Goal: Complete application form

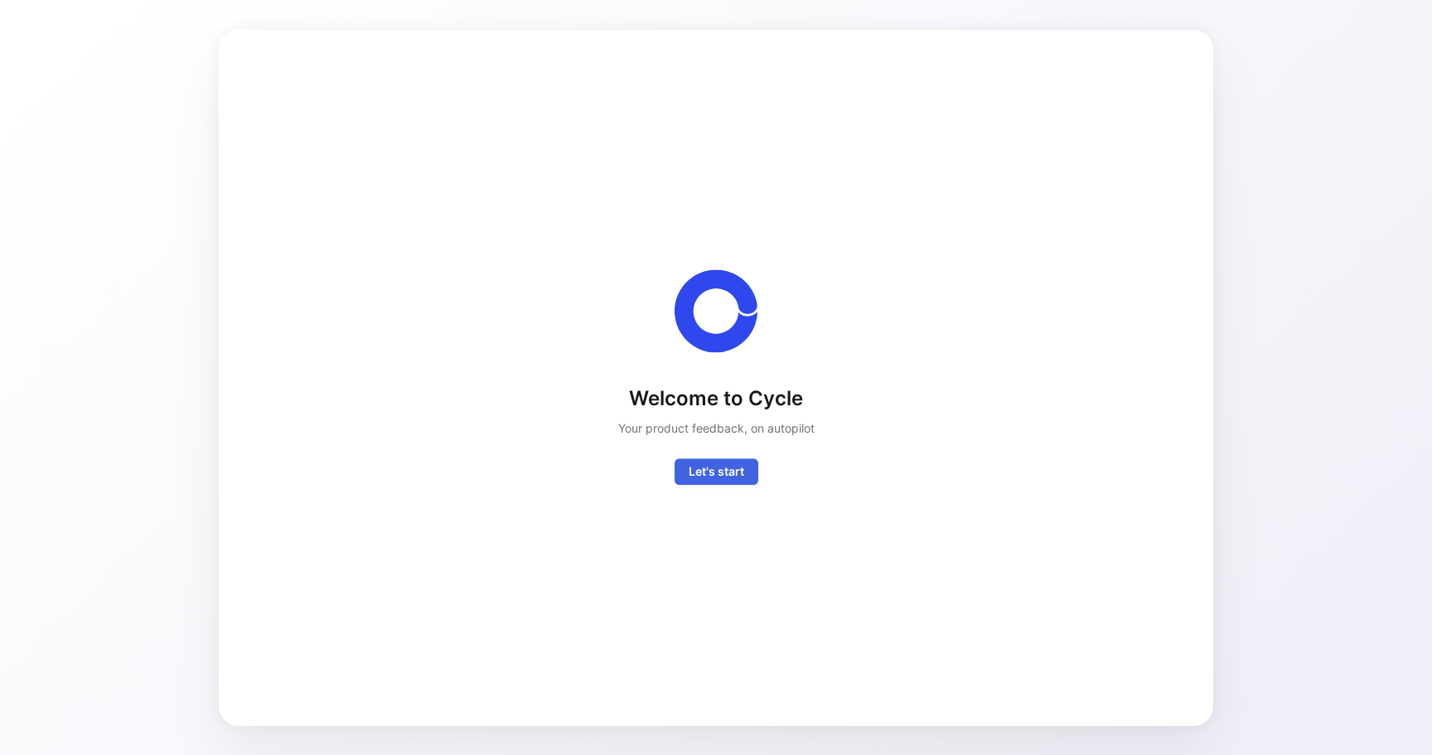
click at [746, 472] on button "Let's start" at bounding box center [717, 472] width 84 height 27
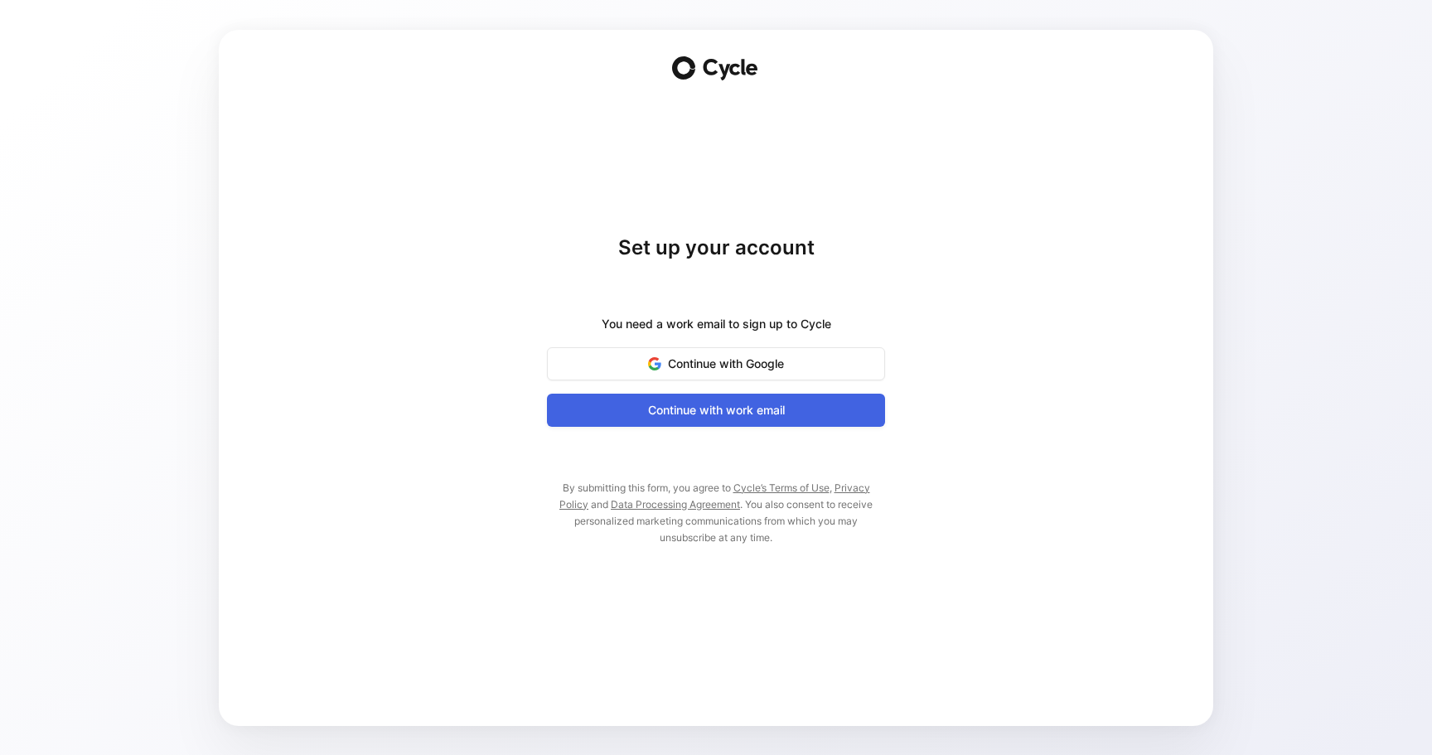
click at [787, 398] on button "Continue with work email" at bounding box center [716, 410] width 338 height 33
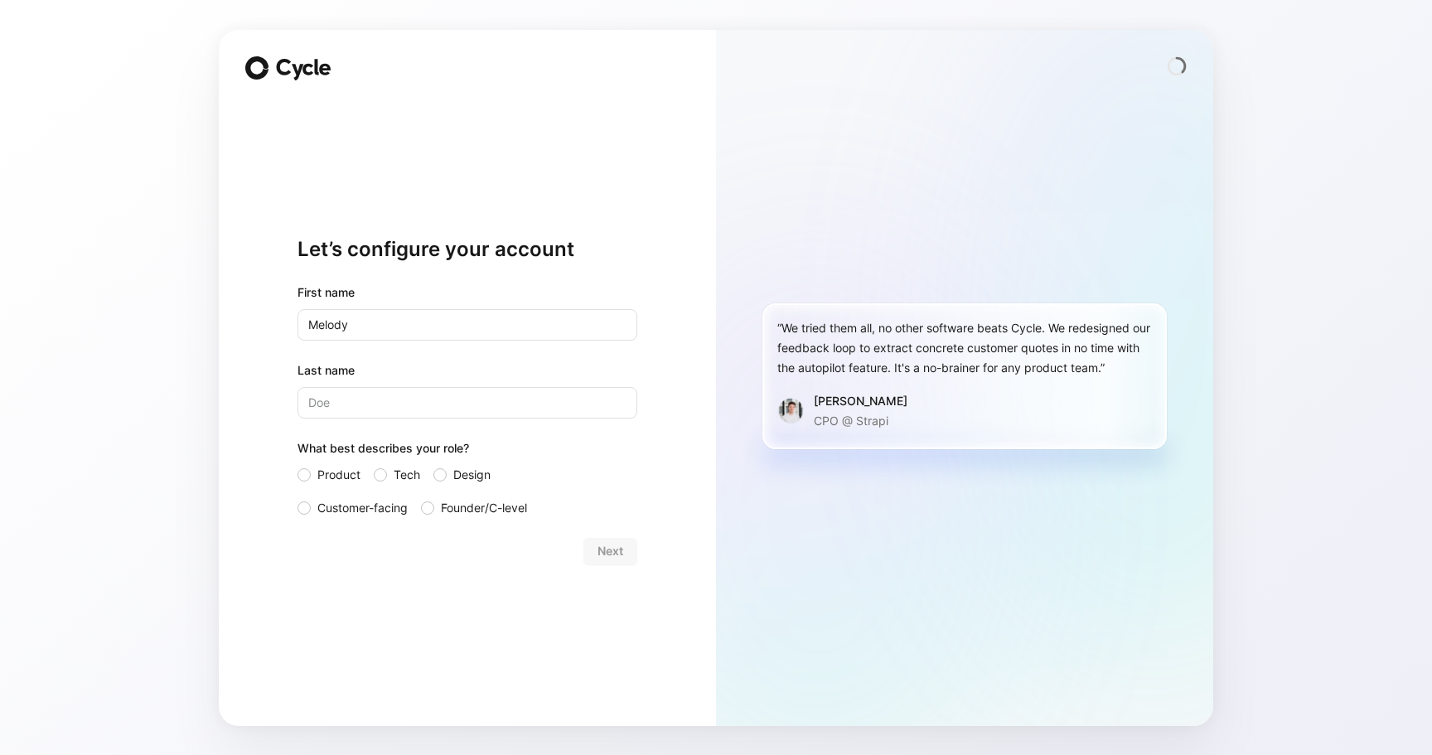
type input "Melody"
type input "Leibner"
click at [406, 473] on span "Tech" at bounding box center [407, 475] width 27 height 20
click at [374, 465] on input "Tech" at bounding box center [374, 465] width 0 height 0
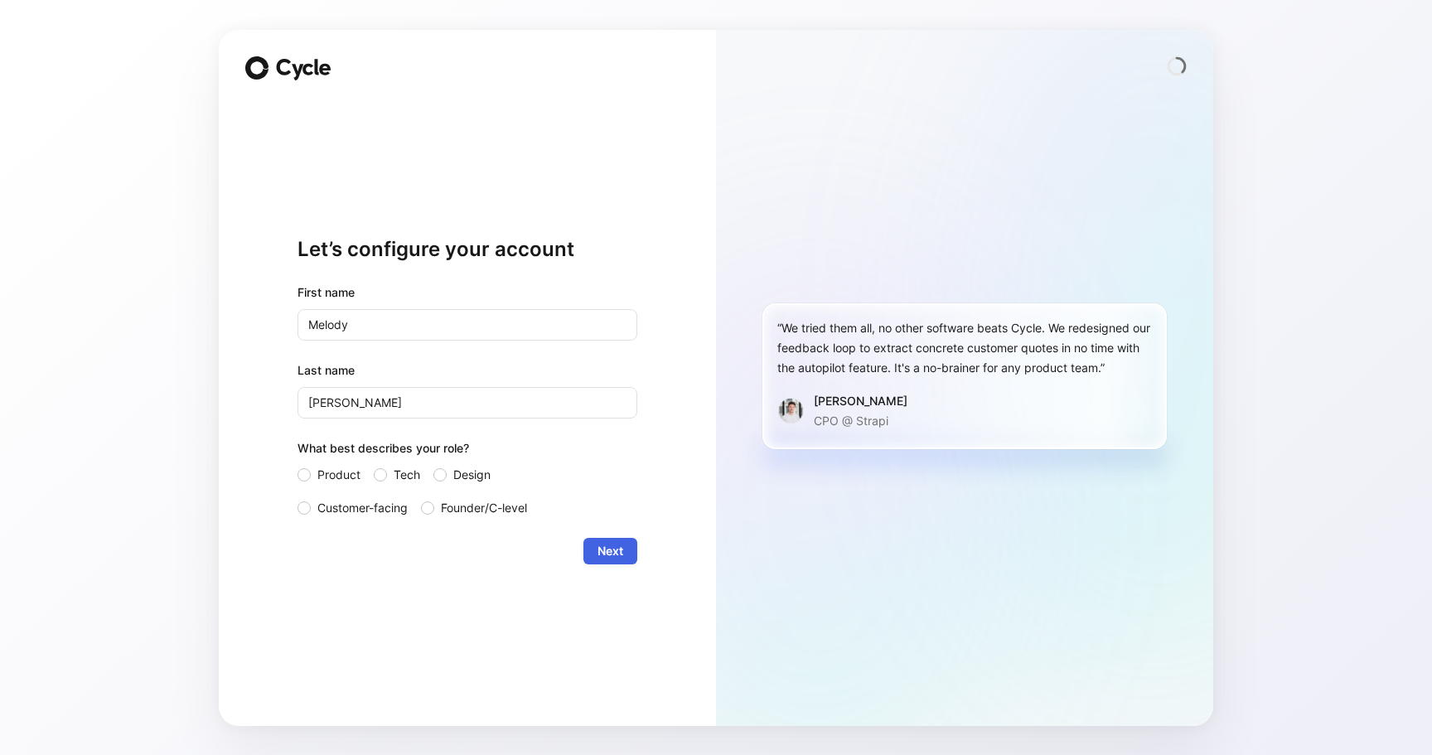
click at [592, 546] on button "Next" at bounding box center [611, 551] width 54 height 27
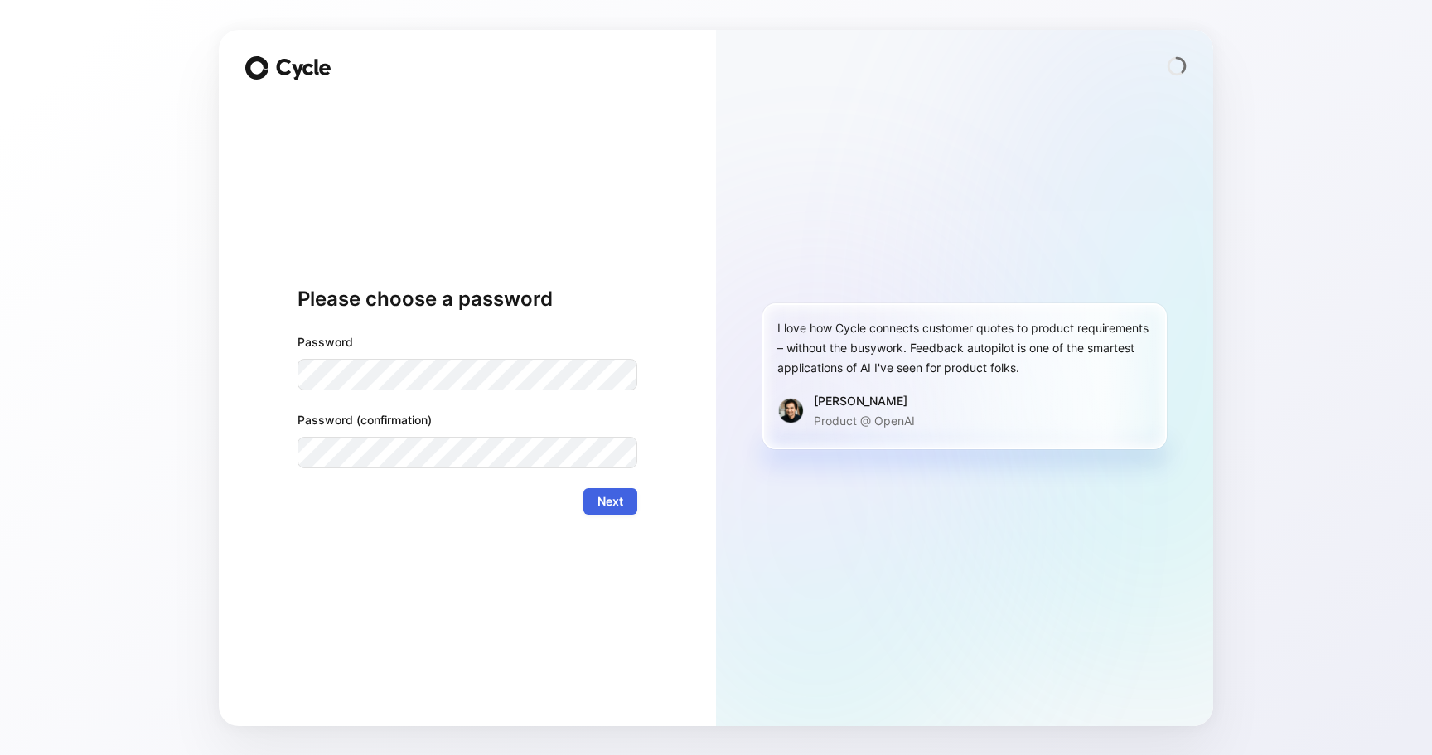
click at [630, 506] on button "Next" at bounding box center [611, 501] width 54 height 27
click at [624, 498] on button "Next" at bounding box center [611, 501] width 54 height 27
click at [636, 497] on button "Next" at bounding box center [611, 501] width 54 height 27
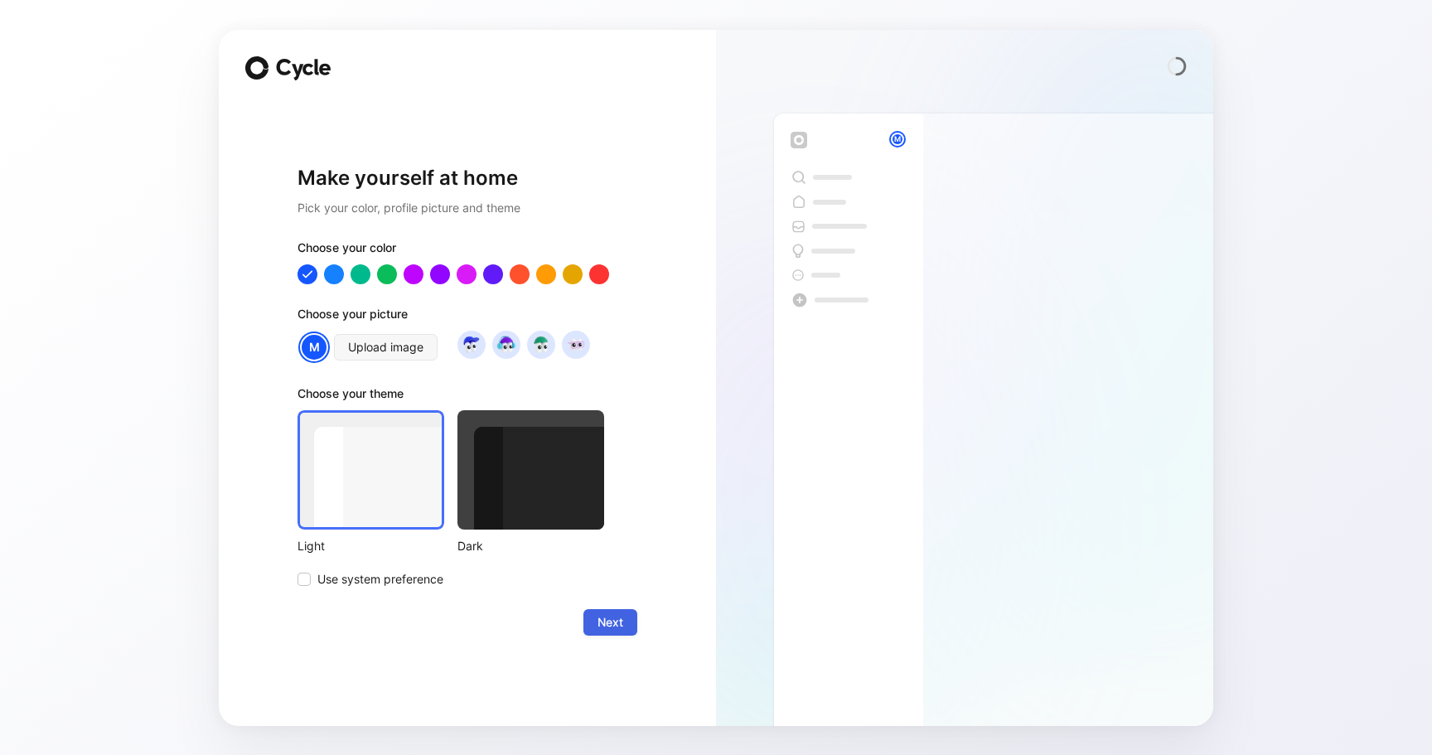
click at [621, 618] on span "Next" at bounding box center [611, 623] width 26 height 20
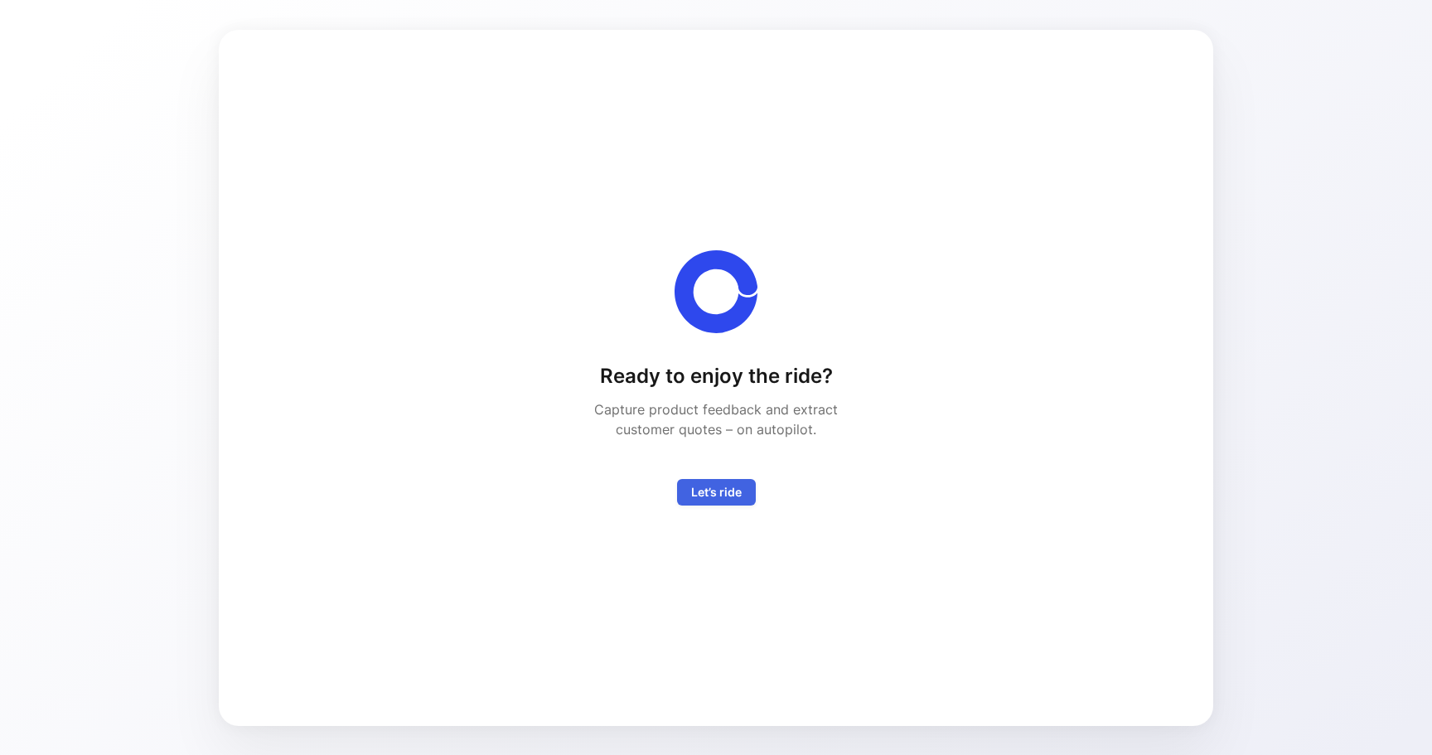
click at [706, 494] on span "Let’s ride" at bounding box center [716, 492] width 51 height 20
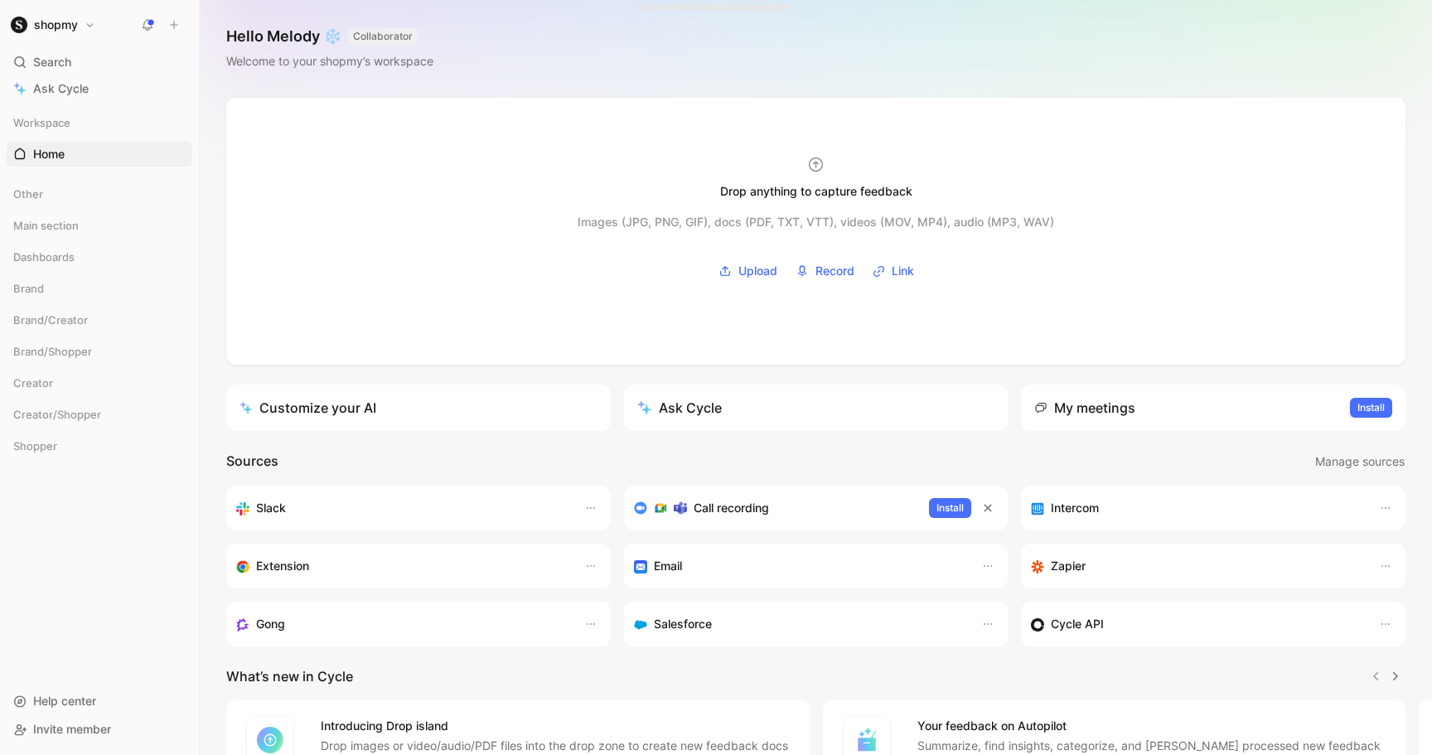
click at [269, 509] on h3 "Slack" at bounding box center [271, 508] width 30 height 20
click at [586, 501] on icon "button" at bounding box center [590, 507] width 13 height 13
click at [260, 510] on h3 "Slack" at bounding box center [271, 508] width 30 height 20
click at [239, 505] on icon at bounding box center [242, 508] width 13 height 13
click at [56, 254] on span "Dashboards" at bounding box center [43, 257] width 61 height 17
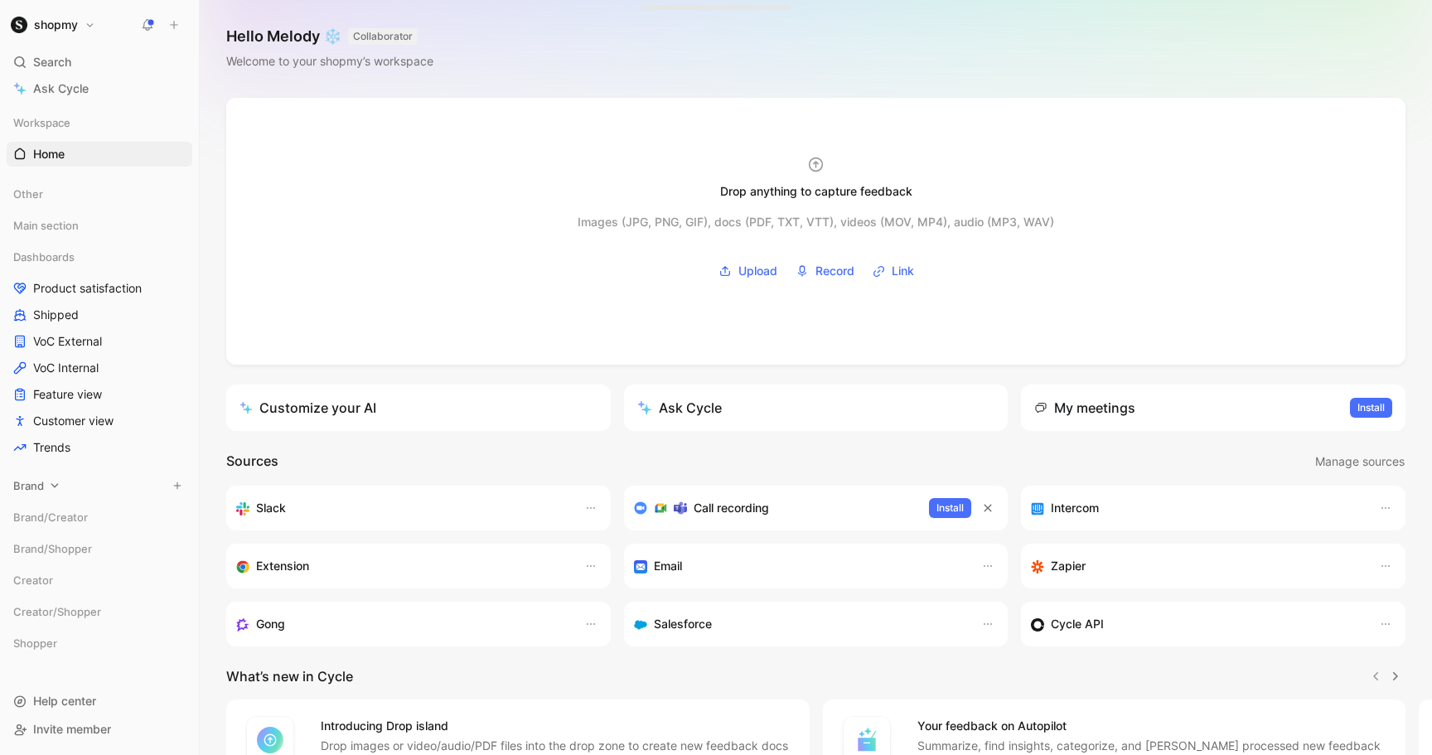
click at [36, 483] on span "Brand" at bounding box center [28, 485] width 31 height 17
click at [73, 526] on link "Inbox" at bounding box center [100, 517] width 186 height 25
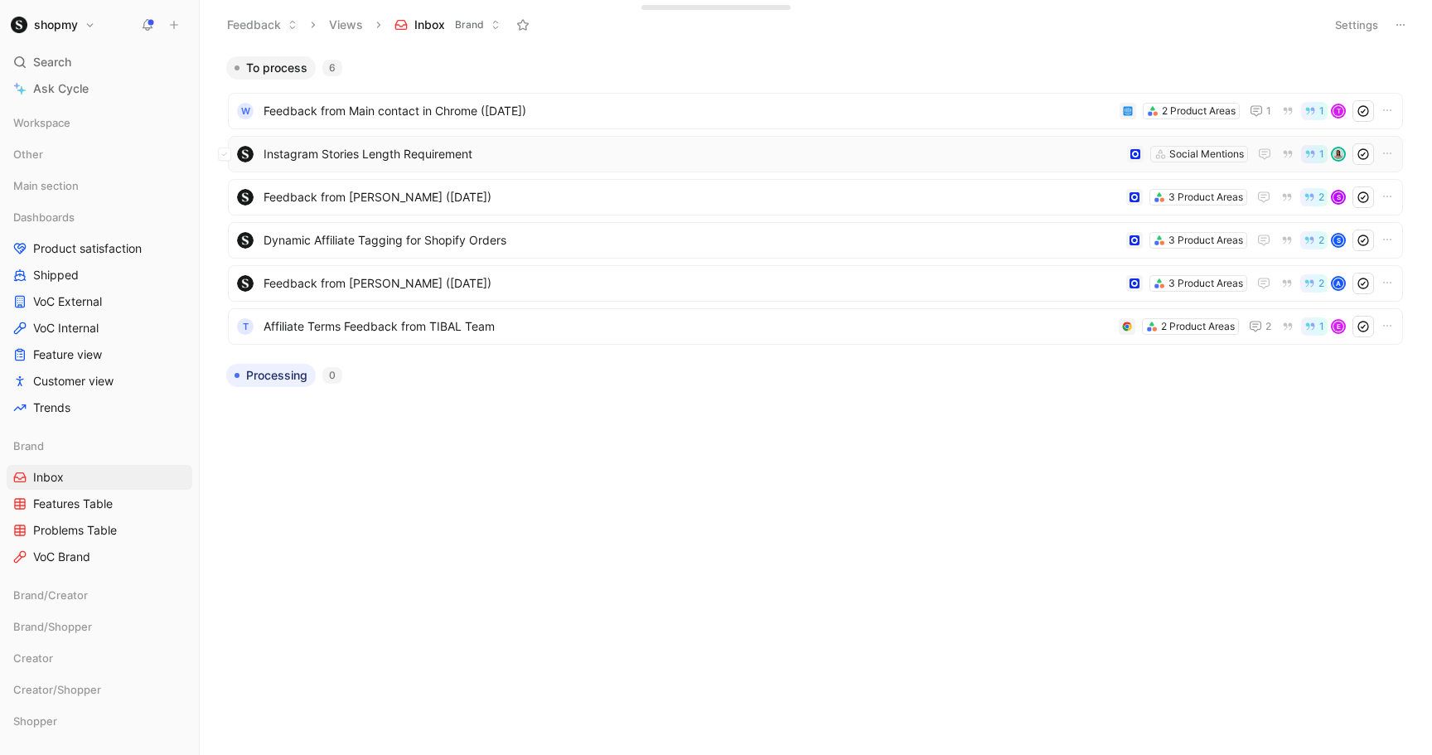
click at [367, 148] on span "Instagram Stories Length Requirement" at bounding box center [692, 154] width 857 height 20
